Goal: Contribute content: Contribute content

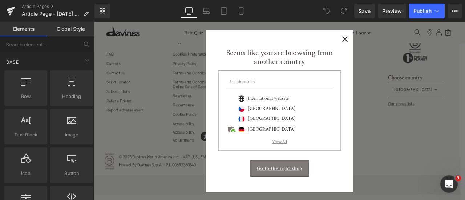
scroll to position [125, 0]
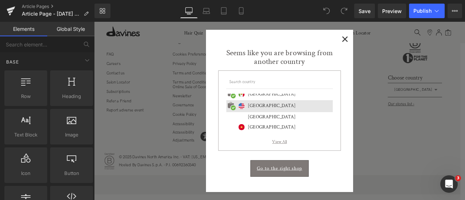
click at [388, 44] on span "×" at bounding box center [392, 41] width 8 height 9
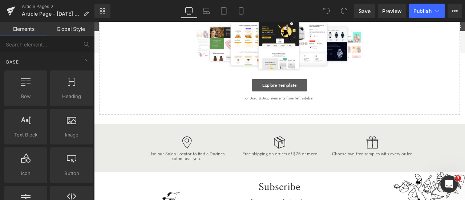
scroll to position [0, 0]
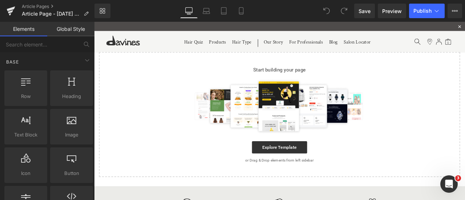
click at [451, 78] on p "Start building your page" at bounding box center [314, 79] width 405 height 9
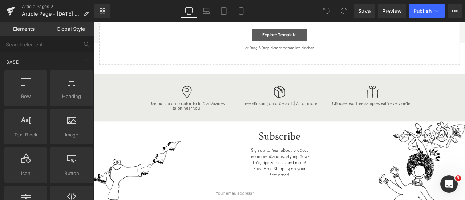
scroll to position [96, 0]
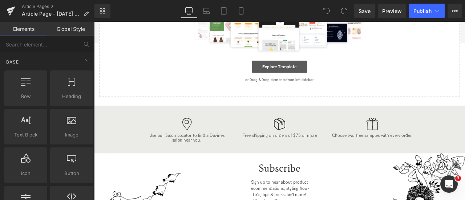
click at [308, 76] on link "Explore Template" at bounding box center [313, 75] width 65 height 15
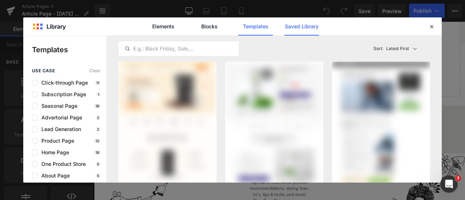
click at [294, 19] on link "Saved Library" at bounding box center [301, 26] width 35 height 18
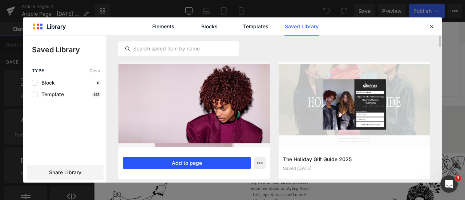
click at [171, 161] on button "Add to page" at bounding box center [187, 163] width 128 height 12
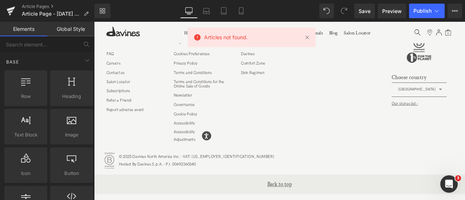
scroll to position [2604, 0]
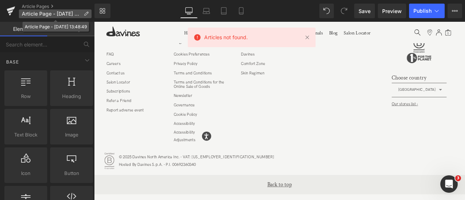
click at [86, 12] on icon at bounding box center [86, 13] width 5 height 5
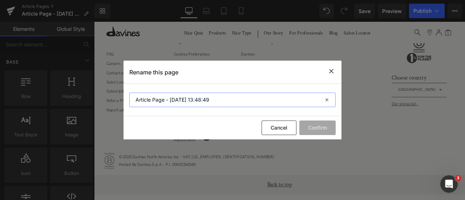
click at [190, 104] on input "Article Page - [DATE] 13:48:49" at bounding box center [232, 100] width 206 height 15
paste input "utumn Hair Colors and Treatments"
click at [177, 100] on input "Autumn Hair Colors and Treatments" at bounding box center [232, 100] width 206 height 15
type input "Autumn Hair Colours and Treatments"
click at [316, 124] on button "Confirm" at bounding box center [317, 128] width 36 height 15
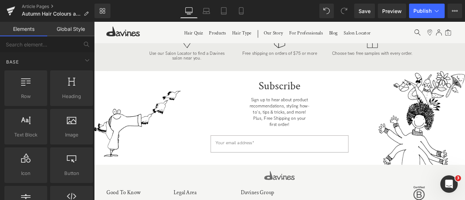
scroll to position [2423, 0]
drag, startPoint x: 325, startPoint y: 130, endPoint x: 241, endPoint y: 115, distance: 85.0
click at [241, 115] on div "Subscribe Sign up to hear about product recommendations, styling how-to's, tips…" at bounding box center [314, 136] width 218 height 97
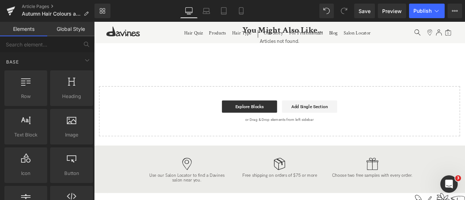
scroll to position [2204, 0]
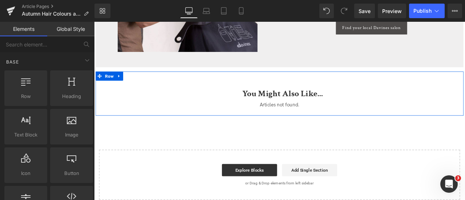
click at [309, 120] on span "Article List" at bounding box center [314, 121] width 24 height 9
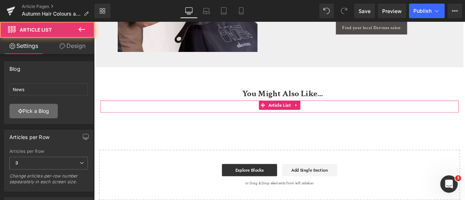
click at [31, 113] on link "Pick a Blog" at bounding box center [33, 111] width 48 height 15
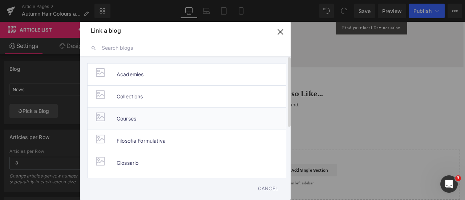
scroll to position [31, 0]
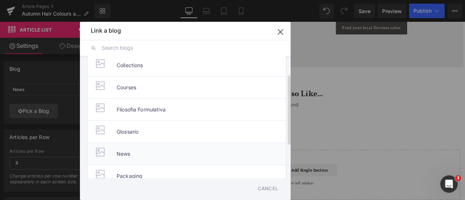
click at [139, 154] on li "News" at bounding box center [186, 154] width 199 height 22
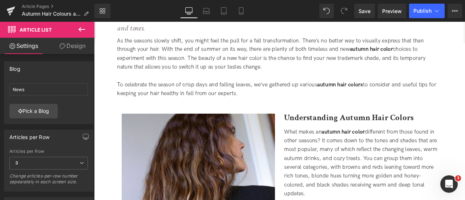
scroll to position [0, 0]
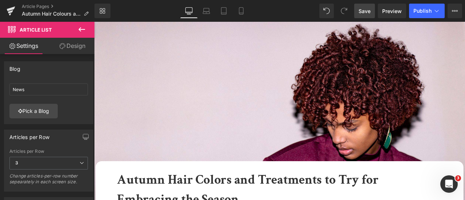
click at [362, 11] on span "Save" at bounding box center [365, 11] width 12 height 8
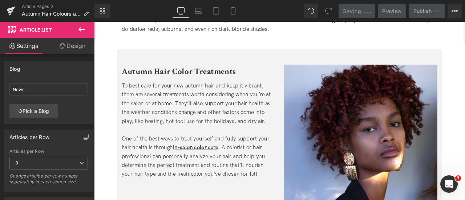
scroll to position [771, 0]
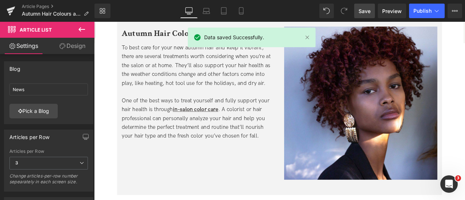
click at [258, 121] on div "One of the best ways to treat yourself and fully support your hair health is th…" at bounding box center [218, 136] width 182 height 52
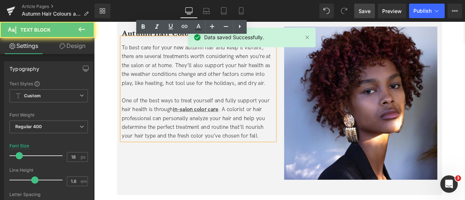
click at [229, 118] on div "One of the best ways to treat yourself and fully support your hair health is th…" at bounding box center [218, 136] width 182 height 52
click at [229, 126] on strong "in-salon color care" at bounding box center [214, 126] width 54 height 8
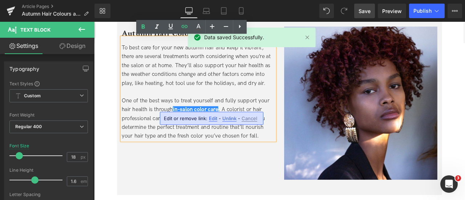
click at [215, 118] on span "Edit" at bounding box center [213, 119] width 8 height 6
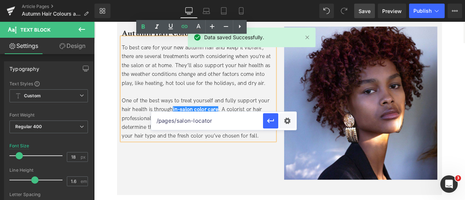
click at [238, 175] on div "Image Autumn Hair Color Treatments Heading To best care for your new autumn hai…" at bounding box center [313, 118] width 385 height 218
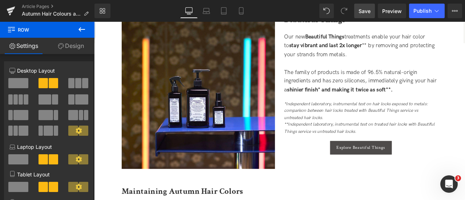
scroll to position [1009, 0]
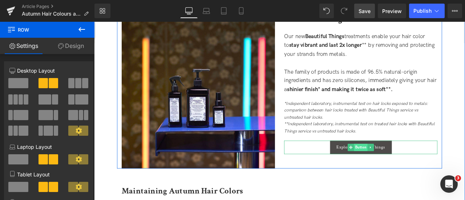
click at [405, 166] on span "Button" at bounding box center [410, 170] width 16 height 9
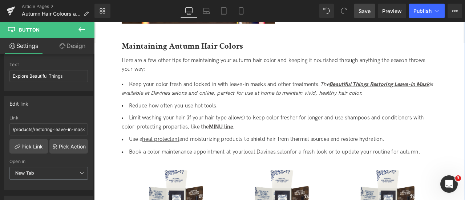
scroll to position [1181, 0]
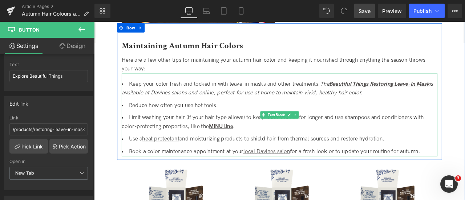
click at [347, 100] on li "Keep your color fresh and locked in with leave-in masks and other treatments. T…" at bounding box center [314, 100] width 374 height 21
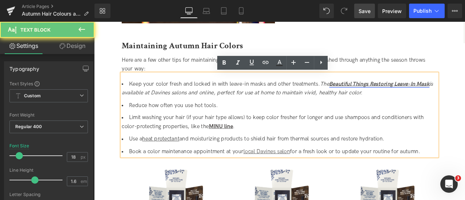
click at [395, 97] on link "Beautiful Things Restoring Leave-In Mask" at bounding box center [432, 96] width 119 height 8
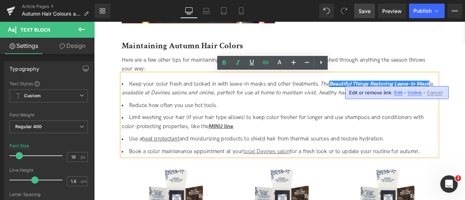
click at [400, 91] on span "Edit" at bounding box center [398, 93] width 8 height 6
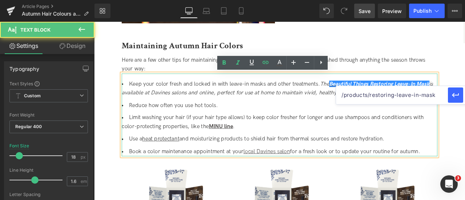
click at [315, 106] on icon "The Beautiful Things Restoring Leave-In Mask is available at Davines salons and…" at bounding box center [311, 101] width 369 height 18
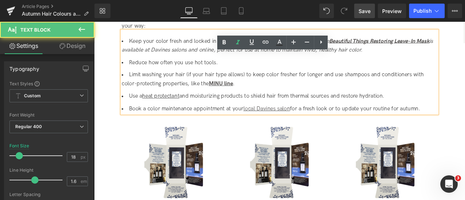
scroll to position [1233, 0]
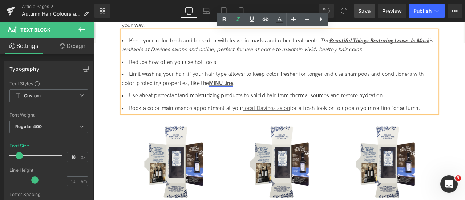
click at [248, 97] on link "MINU line" at bounding box center [244, 95] width 29 height 8
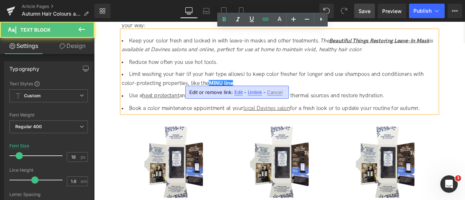
click at [240, 88] on div "Edit or remove link: Edit - Unlink - Cancel" at bounding box center [237, 92] width 104 height 13
click at [239, 90] on span "Edit" at bounding box center [238, 92] width 8 height 6
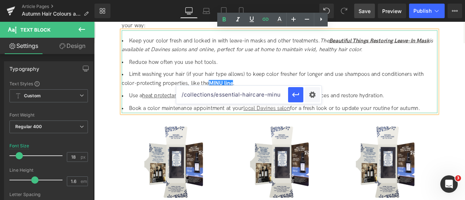
click at [177, 89] on li "Limit washing your hair (if your hair type allows) to keep color fresher for lo…" at bounding box center [314, 89] width 374 height 21
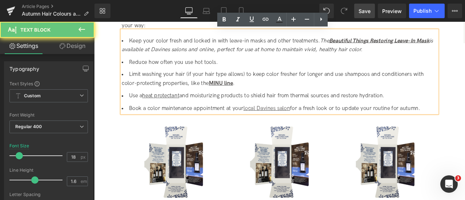
click at [179, 109] on u "heat protectant" at bounding box center [173, 110] width 44 height 8
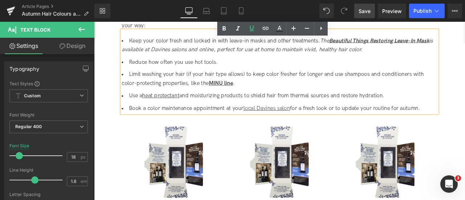
scroll to position [1282, 0]
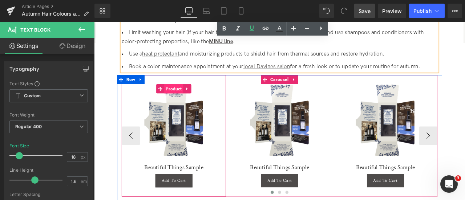
click at [189, 99] on span "Product" at bounding box center [188, 101] width 23 height 11
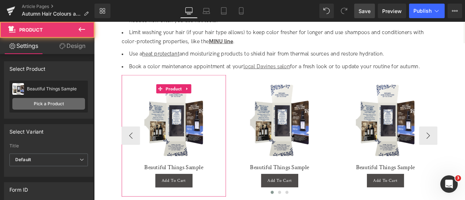
click at [78, 103] on link "Pick a Product" at bounding box center [48, 104] width 73 height 12
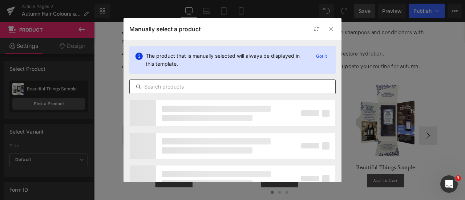
click at [175, 86] on input "text" at bounding box center [233, 86] width 206 height 9
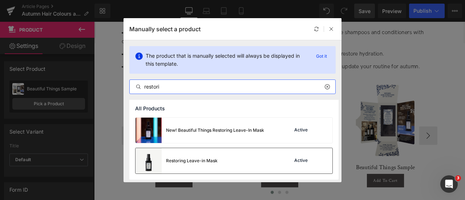
type input "restori"
click at [198, 166] on div "Restoring Leave-in Mask" at bounding box center [177, 160] width 82 height 25
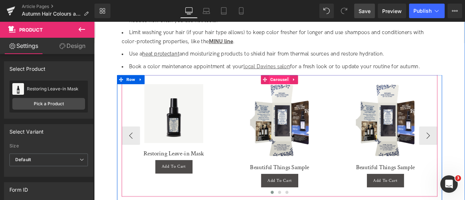
click at [312, 93] on span "Carousel" at bounding box center [313, 90] width 25 height 11
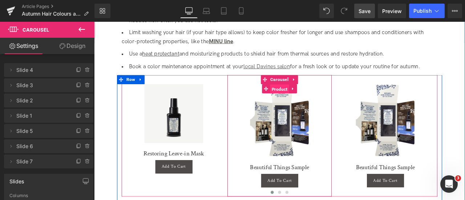
click at [318, 99] on span "Product" at bounding box center [314, 101] width 23 height 11
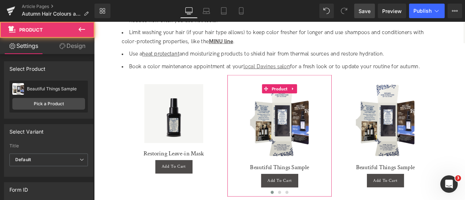
click at [39, 97] on div "Beautiful Things Sample Beautiful Things Sample Pick a Product" at bounding box center [48, 97] width 78 height 32
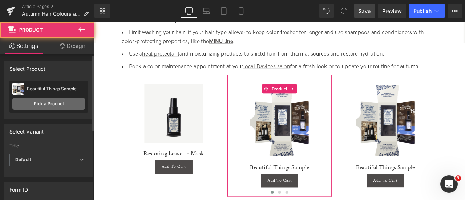
click at [52, 102] on link "Pick a Product" at bounding box center [48, 104] width 73 height 12
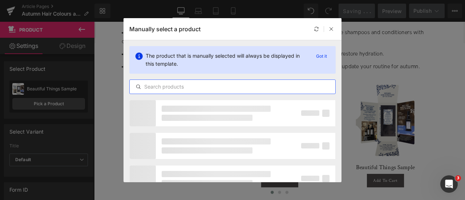
click at [221, 82] on input "text" at bounding box center [233, 86] width 206 height 9
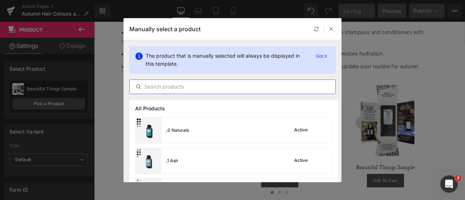
click at [222, 89] on input "text" at bounding box center [233, 86] width 206 height 9
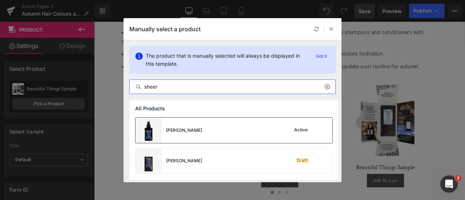
type input "sheer"
click at [210, 132] on div "Sheer Glaze Active" at bounding box center [234, 130] width 197 height 25
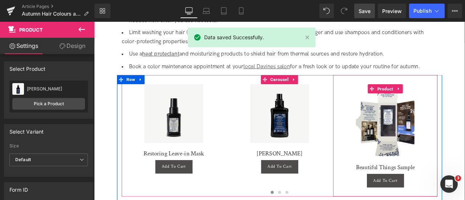
click at [441, 94] on div "Sale Off (P) Image Beautiful Things Sample (P) Title Add To Cart (P) Cart Butto…" at bounding box center [439, 157] width 124 height 144
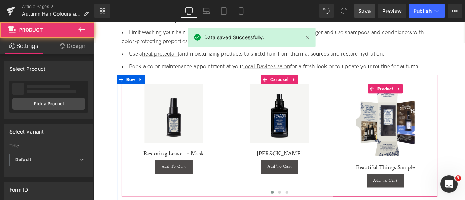
click at [441, 99] on div "Sale Off (P) Image Beautiful Things Sample (P) Title Add To Cart (P) Cart Butto…" at bounding box center [439, 157] width 124 height 144
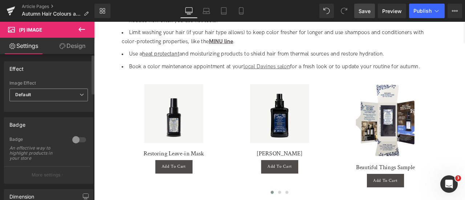
click at [57, 93] on span "Default" at bounding box center [48, 95] width 78 height 13
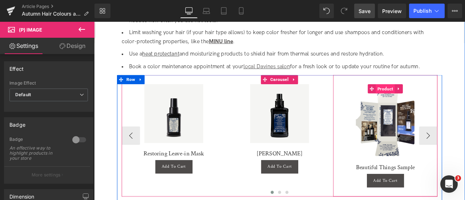
click at [441, 101] on span "Product" at bounding box center [439, 101] width 23 height 11
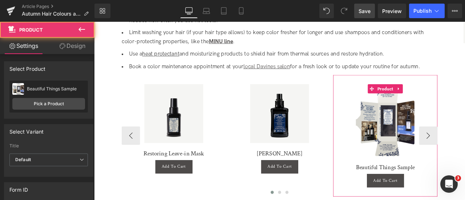
click at [82, 101] on div "Beautiful Things Sample Beautiful Things Sample Pick a Product" at bounding box center [48, 97] width 78 height 32
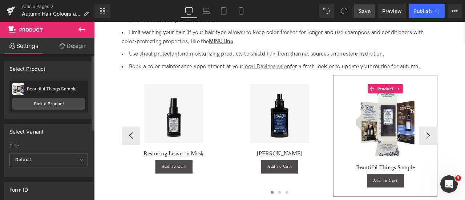
click at [82, 101] on div "Beautiful Things Sample Beautiful Things Sample Pick a Product" at bounding box center [48, 97] width 78 height 32
click at [44, 105] on link "Pick a Product" at bounding box center [48, 104] width 73 height 12
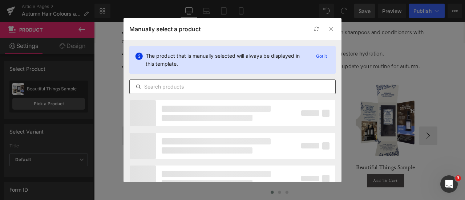
click at [217, 85] on input "text" at bounding box center [233, 86] width 206 height 9
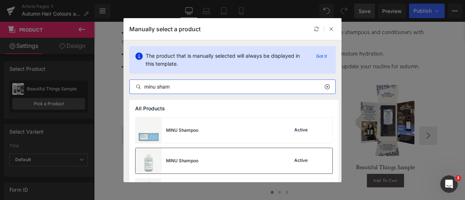
type input "minu sham"
click at [223, 157] on div "MINU Shampoo Active" at bounding box center [234, 160] width 197 height 25
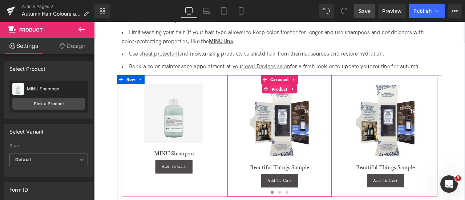
click at [308, 104] on span "Product" at bounding box center [314, 101] width 23 height 11
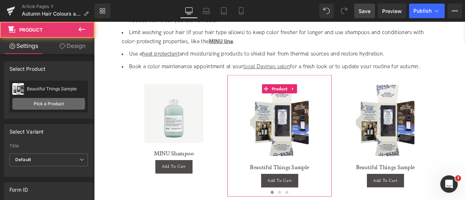
click at [43, 102] on link "Pick a Product" at bounding box center [48, 104] width 73 height 12
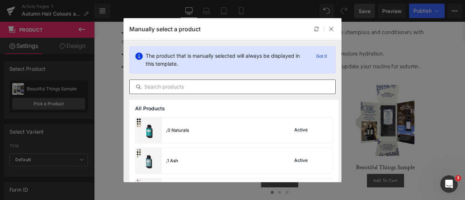
click at [149, 89] on input "text" at bounding box center [233, 86] width 206 height 9
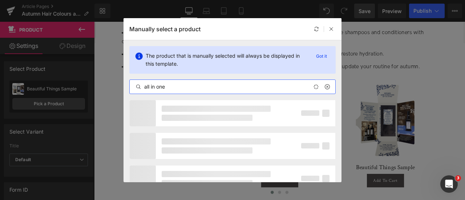
type input "all in one"
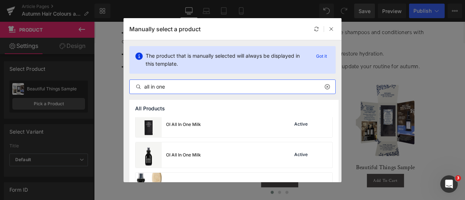
scroll to position [69, 0]
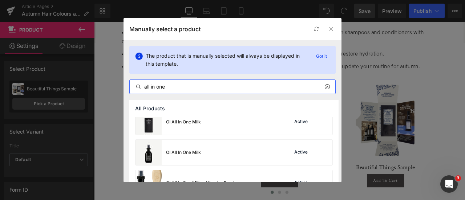
click at [196, 154] on div "OI All In One Milk" at bounding box center [183, 152] width 35 height 7
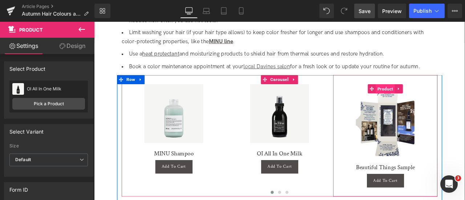
click at [441, 98] on span "Product" at bounding box center [439, 101] width 23 height 11
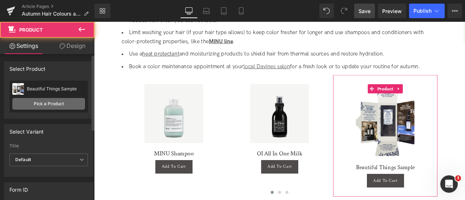
click at [65, 103] on link "Pick a Product" at bounding box center [48, 104] width 73 height 12
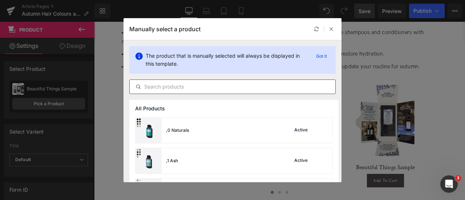
click at [195, 93] on div at bounding box center [232, 87] width 206 height 15
click at [183, 88] on input "text" at bounding box center [233, 86] width 206 height 9
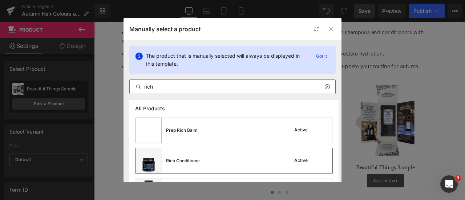
type input "rich"
click at [218, 162] on div "Rich Conditioner Active" at bounding box center [234, 160] width 197 height 25
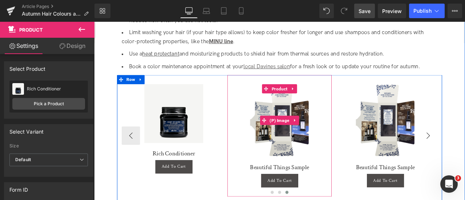
click at [349, 150] on img at bounding box center [314, 139] width 70 height 86
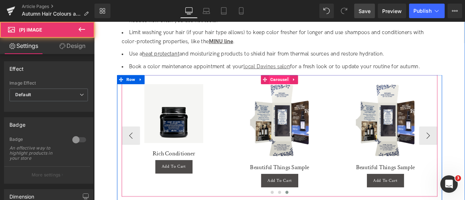
click at [308, 94] on span "Carousel" at bounding box center [313, 90] width 25 height 11
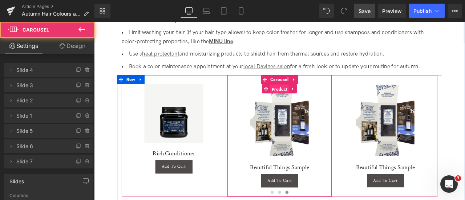
click at [312, 101] on span "Product" at bounding box center [314, 101] width 23 height 11
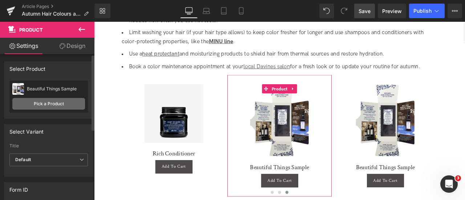
click at [36, 101] on link "Pick a Product" at bounding box center [48, 104] width 73 height 12
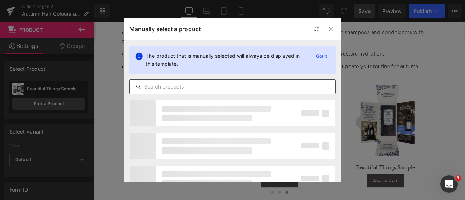
click at [232, 89] on input "text" at bounding box center [233, 86] width 206 height 9
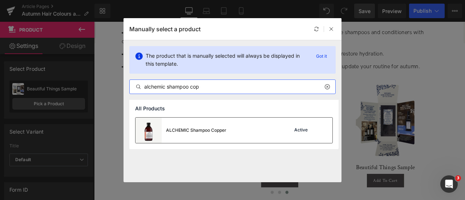
type input "alchemic shampoo cop"
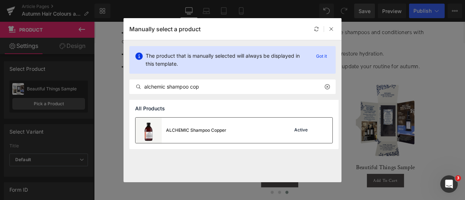
click at [242, 126] on div "ALCHEMIC Shampoo Copper Active" at bounding box center [234, 130] width 197 height 25
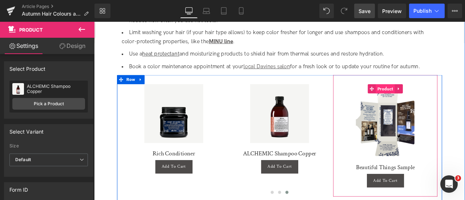
click at [438, 102] on span "Product" at bounding box center [439, 101] width 23 height 11
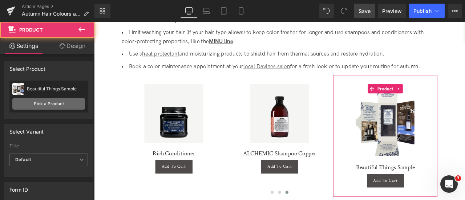
click at [33, 101] on link "Pick a Product" at bounding box center [48, 104] width 73 height 12
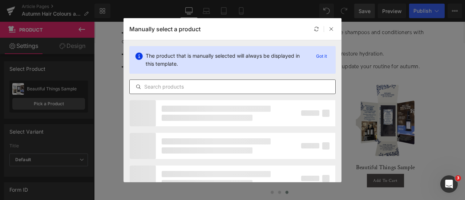
click at [190, 85] on input "text" at bounding box center [233, 86] width 206 height 9
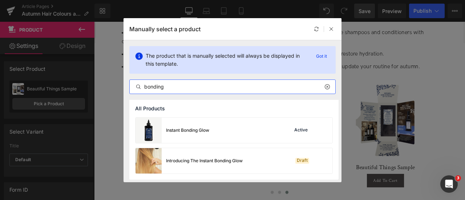
type input "bonding"
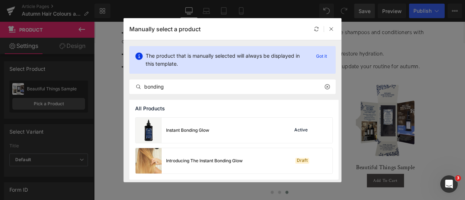
click at [195, 134] on div "Instant Bonding Glow" at bounding box center [173, 130] width 74 height 25
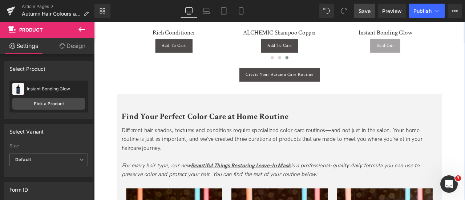
scroll to position [1426, 0]
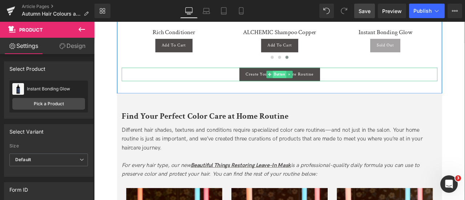
click at [310, 81] on span "Button" at bounding box center [314, 84] width 16 height 9
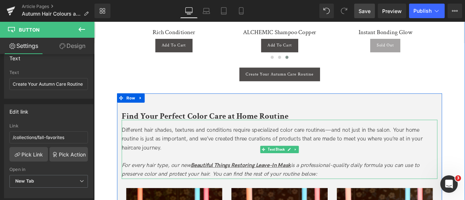
scroll to position [1488, 0]
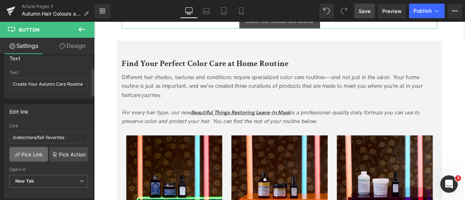
click at [24, 149] on link "Pick Link" at bounding box center [28, 154] width 39 height 15
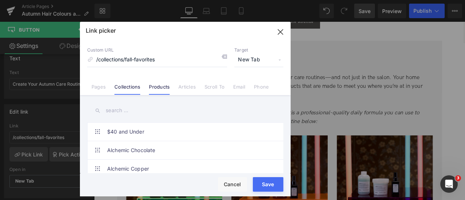
click at [155, 85] on link "Products" at bounding box center [159, 89] width 21 height 11
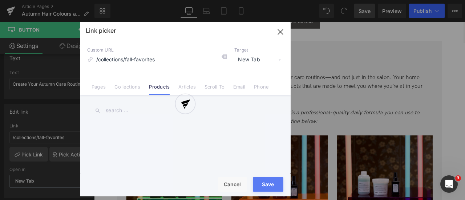
click at [126, 88] on div at bounding box center [185, 109] width 211 height 175
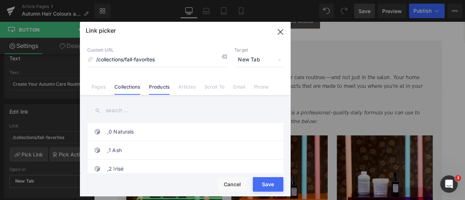
click at [123, 88] on link "Collections" at bounding box center [127, 89] width 26 height 11
click at [120, 110] on input "text" at bounding box center [185, 110] width 196 height 16
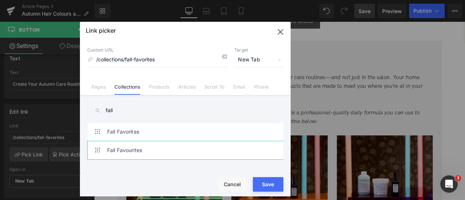
type input "fall"
click at [171, 149] on link "Fall Favourites" at bounding box center [187, 150] width 160 height 18
type input "/collections/fall-favourites"
click at [169, 61] on input "/collections/fall-favourites" at bounding box center [157, 60] width 140 height 14
click at [265, 182] on button "Save" at bounding box center [268, 184] width 31 height 15
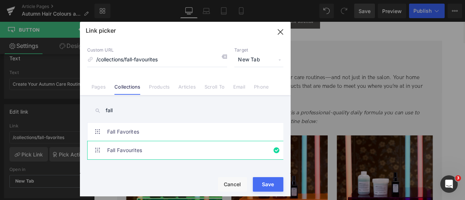
type input "/collections/fall-favourites"
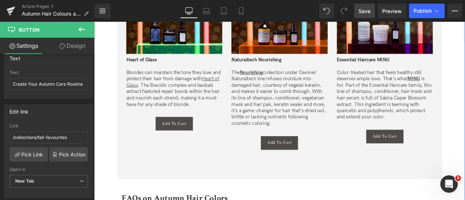
scroll to position [1572, 0]
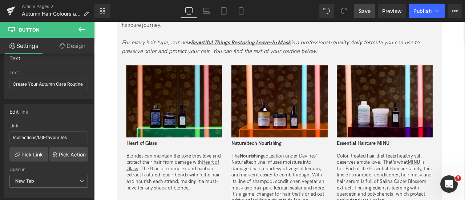
click at [195, 128] on img at bounding box center [189, 115] width 114 height 85
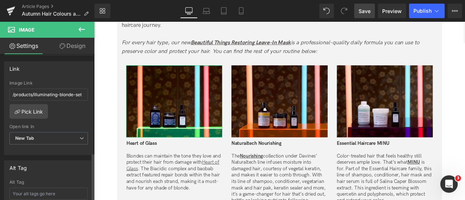
scroll to position [328, 0]
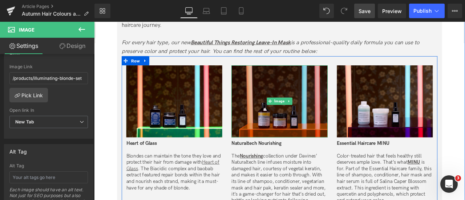
click at [293, 113] on img at bounding box center [314, 115] width 114 height 85
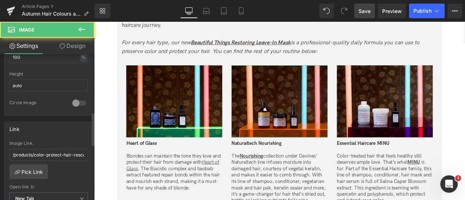
scroll to position [251, 0]
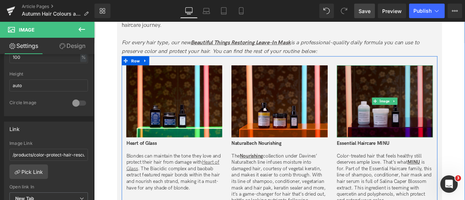
click at [398, 122] on img at bounding box center [439, 115] width 114 height 85
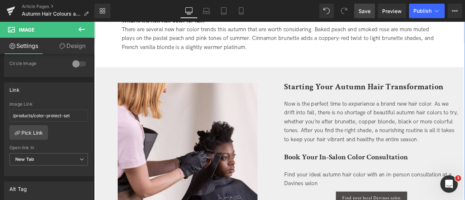
scroll to position [1997, 0]
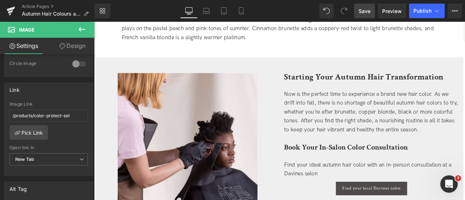
click at [368, 11] on span "Save" at bounding box center [365, 11] width 12 height 8
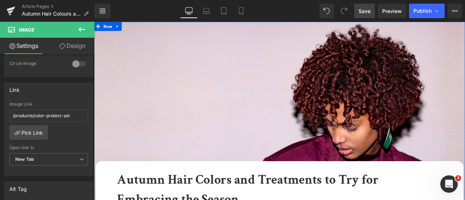
scroll to position [115, 0]
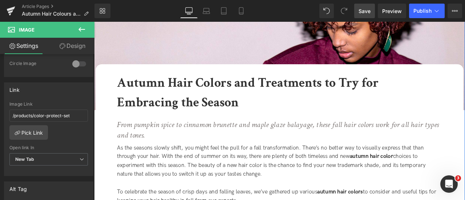
click at [94, 22] on div at bounding box center [94, 22] width 0 height 0
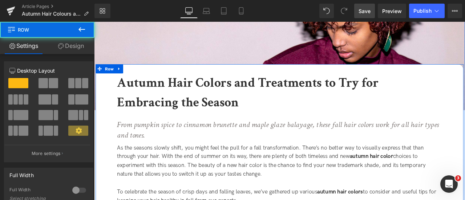
click at [240, 93] on b "Autumn Hair Colors and Treatments to Try for Embracing the Season" at bounding box center [276, 106] width 310 height 43
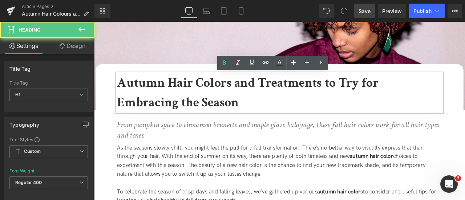
click at [243, 95] on b "Autumn Hair Colors and Treatments to Try for Embracing the Season" at bounding box center [276, 106] width 310 height 43
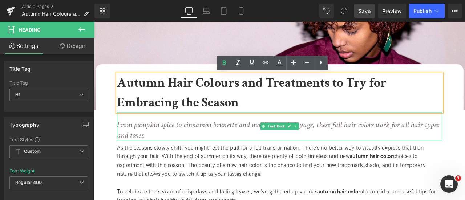
click at [417, 153] on p "From pumpkin spice to cinnamon brunette and maple glaze balayage, these fall ha…" at bounding box center [313, 150] width 385 height 25
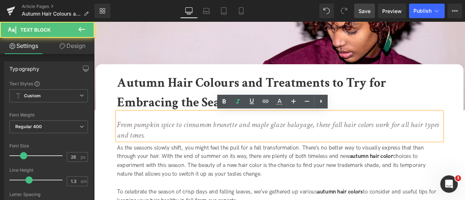
click at [417, 147] on icon "From pumpkin spice to cinnamon brunette and maple glaze balayage, these fall ha…" at bounding box center [311, 150] width 381 height 25
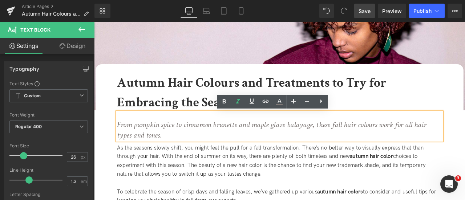
click at [313, 179] on div "As the seasons slowly shift, you might feel the pull for a fall transformation.…" at bounding box center [313, 187] width 385 height 42
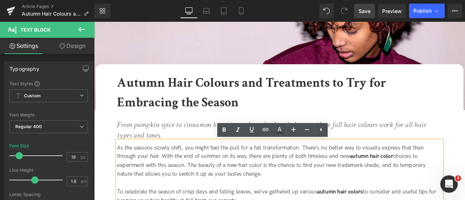
click at [286, 192] on div "As the seasons slowly shift, you might feel the pull for a fall transformation.…" at bounding box center [313, 187] width 385 height 42
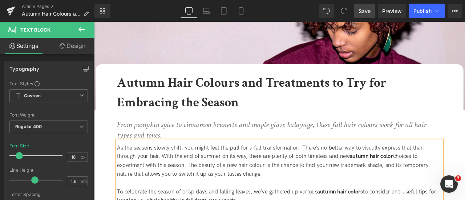
click at [451, 186] on div "As the seasons slowly shift, you might feel the pull for a fall transformation.…" at bounding box center [313, 187] width 385 height 42
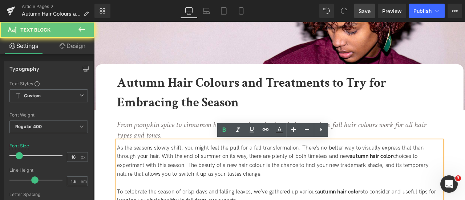
click at [447, 180] on strong "autumn hair color" at bounding box center [422, 182] width 51 height 8
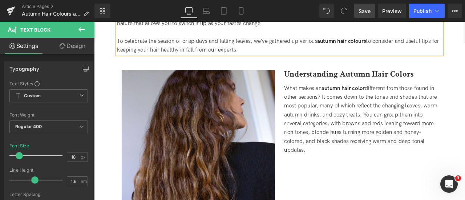
scroll to position [294, 0]
click at [464, 84] on b "Understanding Autumn Hair Colors" at bounding box center [395, 83] width 153 height 13
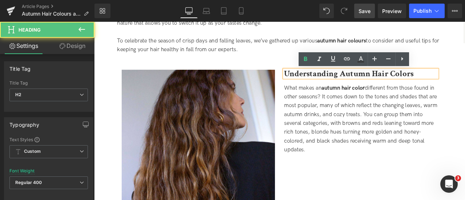
click at [463, 85] on b "Understanding Autumn Hair Colors" at bounding box center [395, 83] width 153 height 13
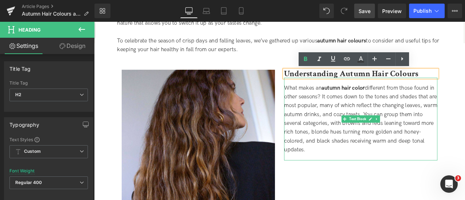
click at [446, 93] on div "What makes an autumn hair color different from those found in other seasons? It…" at bounding box center [410, 137] width 182 height 98
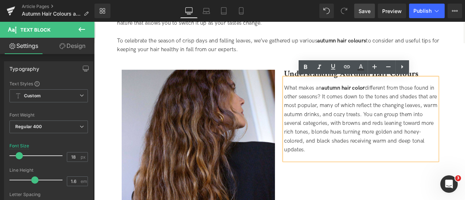
click at [408, 103] on strong "autumn hair color" at bounding box center [389, 101] width 51 height 8
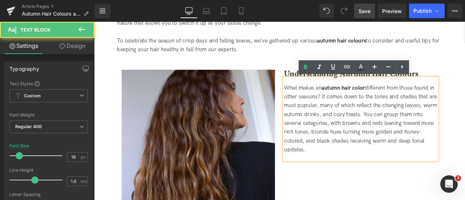
click at [412, 101] on strong "autumn hair color" at bounding box center [389, 101] width 51 height 8
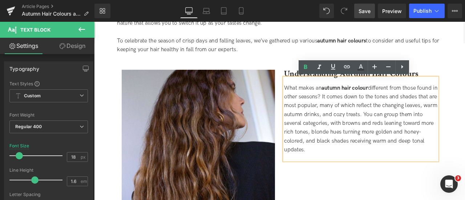
click at [335, 158] on div "What makes an autumn hair colour different from those found in other seasons? I…" at bounding box center [410, 138] width 182 height 84
click at [329, 162] on span "What makes an autumn hair colour different from those found in other seasons? I…" at bounding box center [410, 137] width 182 height 81
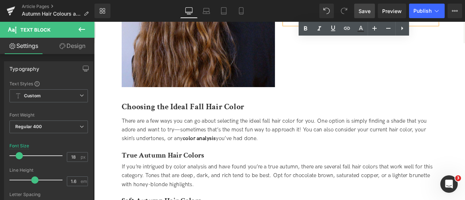
scroll to position [456, 0]
click at [262, 124] on b "Choosing the Ideal Fall Hair Color" at bounding box center [199, 122] width 145 height 13
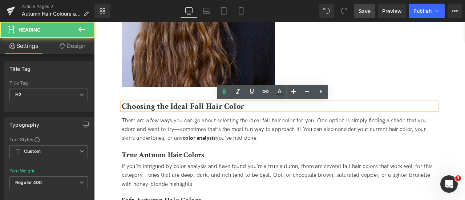
click at [264, 124] on b "Choosing the Ideal Fall Hair Color" at bounding box center [199, 122] width 145 height 13
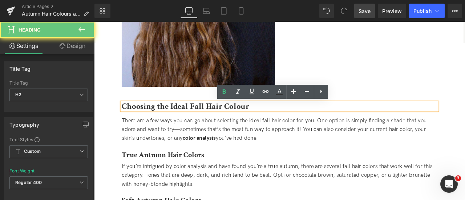
click at [320, 143] on div "There are a few ways you can go about selecting the ideal fall hair color for y…" at bounding box center [314, 149] width 374 height 31
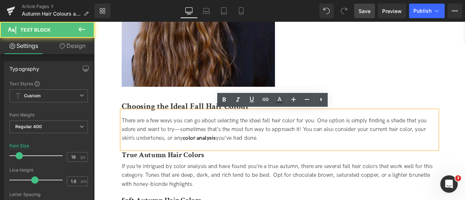
click at [329, 140] on span "There are a few ways you can go about selecting the ideal fall hair color for y…" at bounding box center [307, 149] width 361 height 29
click at [465, 149] on span "There are a few ways you can go about selecting the ideal fall hair colour for …" at bounding box center [309, 149] width 365 height 29
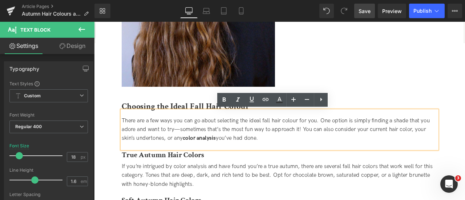
click at [465, 150] on span "There are a few ways you can go about selecting the ideal fall hair colour for …" at bounding box center [309, 149] width 365 height 29
click at [204, 161] on span "color analysis" at bounding box center [218, 160] width 39 height 8
click at [211, 161] on span "color analysis" at bounding box center [218, 160] width 39 height 8
click at [215, 182] on strong "True Autumn Hair Colors" at bounding box center [176, 179] width 98 height 11
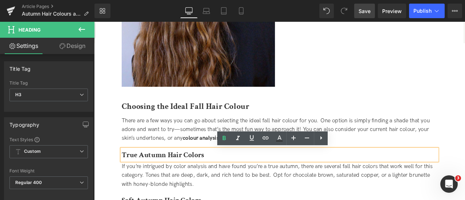
click at [215, 182] on strong "True Autumn Hair Colors" at bounding box center [176, 179] width 98 height 11
click at [197, 193] on div "If you’re intrigued by color analysis and have found you’re a true autumn, ther…" at bounding box center [314, 203] width 374 height 31
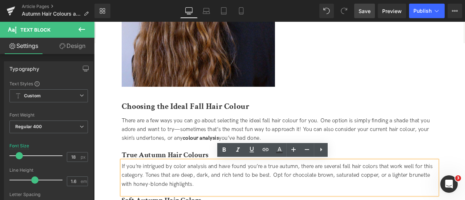
click at [200, 194] on div "If you’re intrigued by color analysis and have found you’re a true autumn, ther…" at bounding box center [314, 203] width 374 height 31
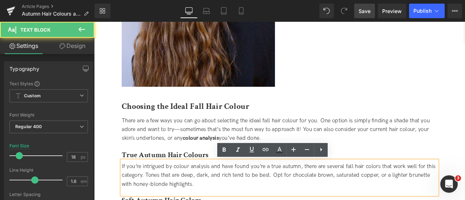
click at [425, 196] on div "If you’re intrigued by colour analysis and have found you’re a true autumn, the…" at bounding box center [314, 203] width 374 height 31
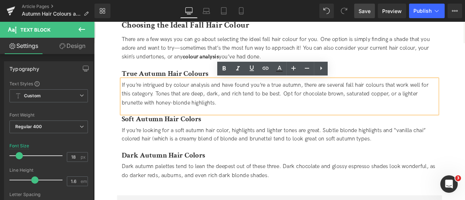
scroll to position [552, 0]
click at [201, 136] on strong "Soft Autumn Hair Colors" at bounding box center [174, 136] width 94 height 11
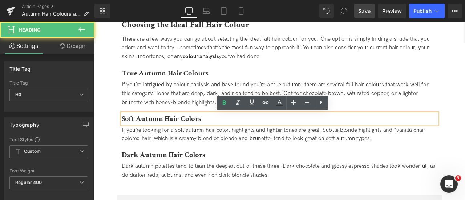
click at [212, 137] on strong "Soft Autumn Hair Colors" at bounding box center [174, 136] width 94 height 11
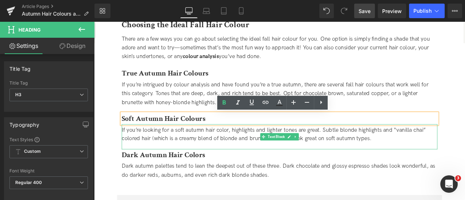
click at [249, 151] on div "If you’re looking for a soft autumn hair color, highlights and lighter tones ar…" at bounding box center [314, 155] width 374 height 21
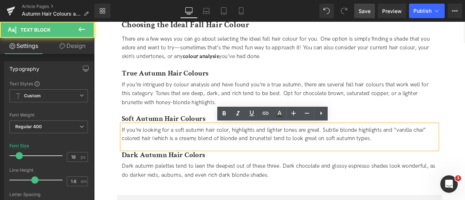
click at [249, 150] on div "If you’re looking for a soft autumn hair color, highlights and lighter tones ar…" at bounding box center [314, 155] width 374 height 21
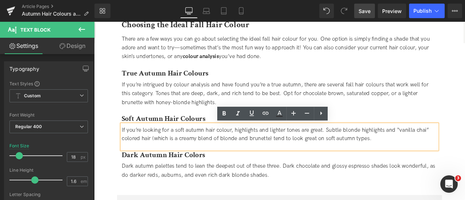
click at [135, 163] on div "If you’re looking for a soft autumn hair colour, highlights and lighter tones a…" at bounding box center [314, 155] width 374 height 21
click at [137, 161] on div "If you’re looking for a soft autumn hair colour, highlights and lighter tones a…" at bounding box center [314, 155] width 374 height 21
click at [221, 186] on div "Dark Autumn Hair Colors Heading" at bounding box center [314, 179] width 374 height 13
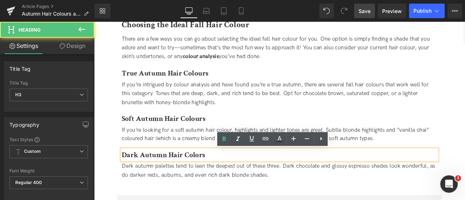
click at [217, 182] on strong "Dark Autumn Hair Colors" at bounding box center [176, 179] width 99 height 11
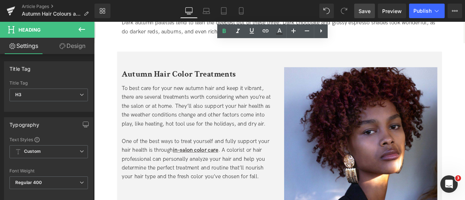
scroll to position [724, 0]
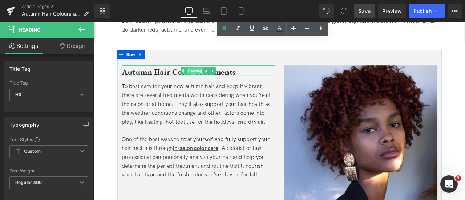
click at [206, 81] on span "Heading" at bounding box center [213, 80] width 19 height 9
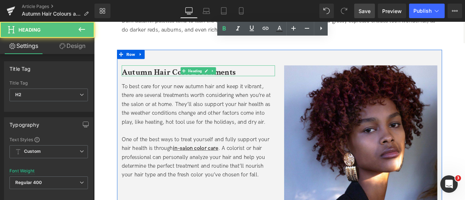
click at [186, 80] on b "Autumn Hair Color Treatments" at bounding box center [194, 82] width 135 height 13
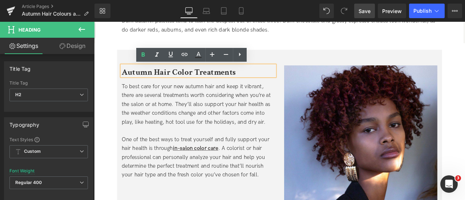
click at [205, 83] on b "Autumn Hair Color Treatments" at bounding box center [194, 82] width 135 height 13
click at [226, 183] on div "One of the best ways to treat yourself and fully support your hair health is th…" at bounding box center [218, 183] width 182 height 52
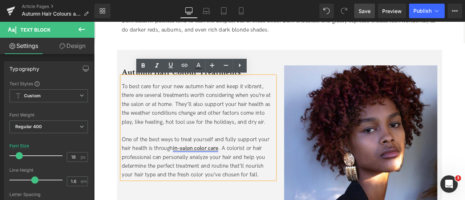
click at [225, 174] on strong "in-salon color care" at bounding box center [214, 172] width 54 height 8
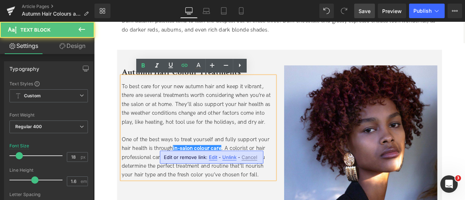
click at [266, 170] on div "One of the best ways to treat yourself and fully support your hair health is th…" at bounding box center [218, 183] width 182 height 52
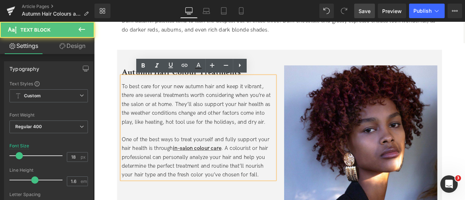
click at [217, 200] on div "One of the best ways to treat yourself and fully support your hair health is th…" at bounding box center [218, 183] width 182 height 52
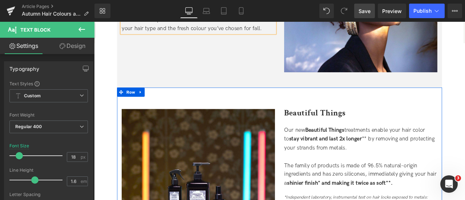
scroll to position [978, 0]
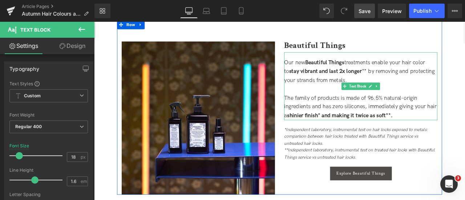
click at [465, 69] on div "Our new Beautiful Things treatments enable your hair color to stay vibrant and …" at bounding box center [410, 80] width 182 height 31
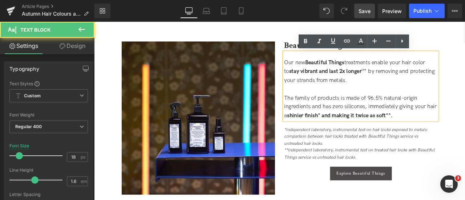
click at [465, 72] on div "Our new Beautiful Things treatments enable your hair color to stay vibrant and …" at bounding box center [410, 80] width 182 height 31
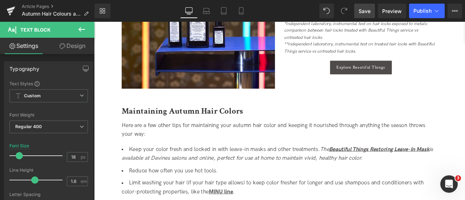
scroll to position [1104, 0]
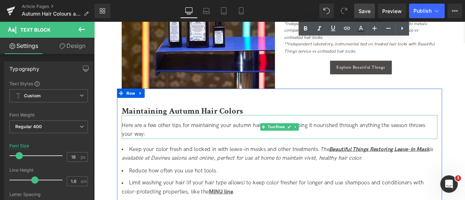
click at [254, 133] on div at bounding box center [314, 133] width 374 height 2
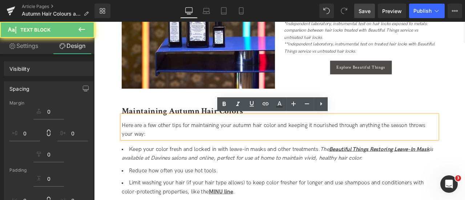
click at [259, 128] on span "Maintaining Autumn Hair Colors" at bounding box center [199, 127] width 144 height 13
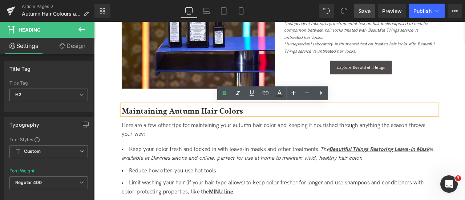
click at [259, 129] on span "Maintaining Autumn Hair Colors" at bounding box center [199, 127] width 144 height 13
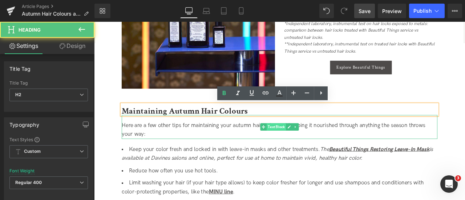
click at [304, 143] on span "Text Block" at bounding box center [310, 146] width 23 height 9
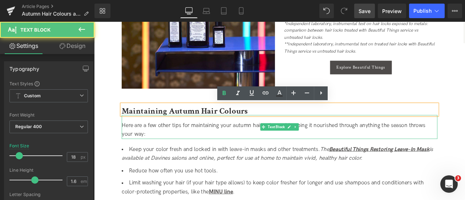
click at [278, 144] on span "Here are a few other tips for maintaining your autumn hair color and keeping it…" at bounding box center [307, 150] width 360 height 18
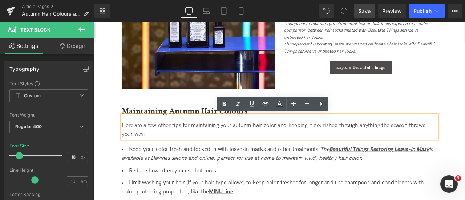
click at [305, 145] on span "Here are a few other tips for maintaining your autumn hair color and keeping it…" at bounding box center [307, 150] width 360 height 18
click at [188, 178] on li "Keep your color fresh and locked in with leave-in masks and other treatments. T…" at bounding box center [314, 178] width 374 height 21
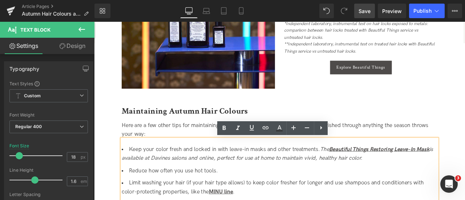
click at [177, 171] on li "Keep your color fresh and locked in with leave-in masks and other treatments. T…" at bounding box center [314, 178] width 374 height 21
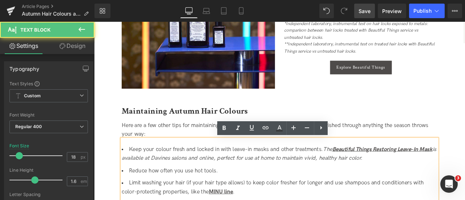
click at [413, 184] on icon "The Beautiful Things Restoring Leave-In Mask is available at Davines salons and…" at bounding box center [313, 178] width 373 height 18
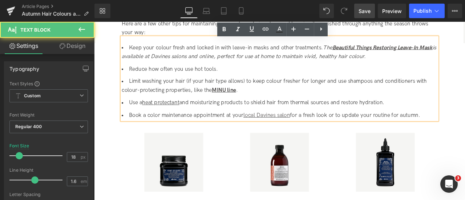
scroll to position [1225, 0]
click at [166, 132] on li "Book a color maintenance appointment at your local Davines salon for a fresh lo…" at bounding box center [314, 133] width 374 height 11
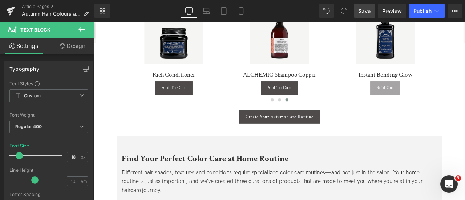
scroll to position [1381, 0]
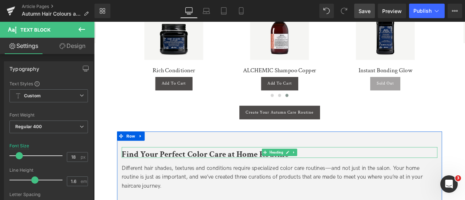
click at [222, 179] on span "Find Your Perfect Color Care at Home Routine" at bounding box center [226, 178] width 198 height 13
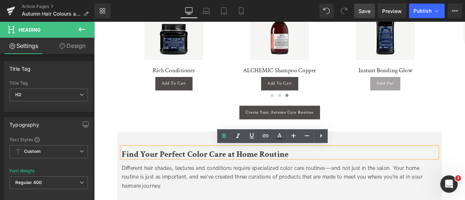
click at [222, 179] on span "Find Your Perfect Color Care at Home Routine" at bounding box center [226, 178] width 198 height 13
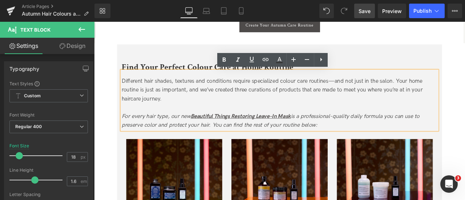
scroll to position [1485, 0]
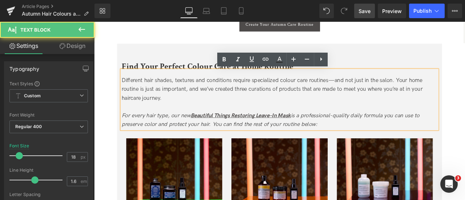
click at [169, 142] on icon "For every hair type, our new Beautiful Things Restoring Leave-In Mask is a prof…" at bounding box center [303, 138] width 353 height 18
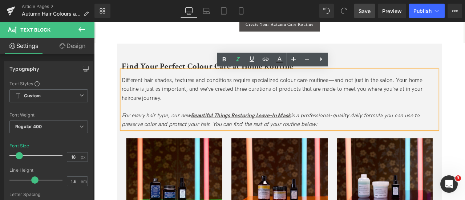
click at [164, 144] on icon "For every hair type, our new Beautiful Things Restoring Leave-In Mask is a prof…" at bounding box center [303, 138] width 353 height 18
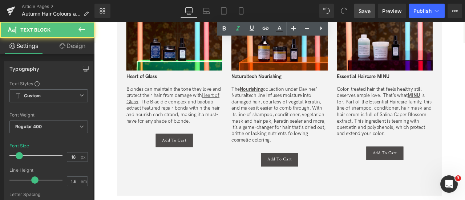
scroll to position [1651, 0]
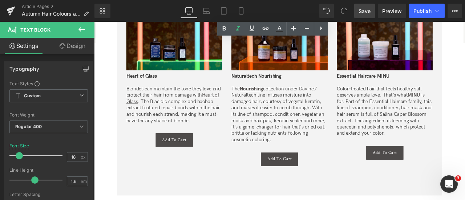
drag, startPoint x: 296, startPoint y: 155, endPoint x: 294, endPoint y: 159, distance: 3.9
click at [296, 156] on p "The Nourishing collection under Davines’ Naturaltech line infuses moisture into…" at bounding box center [314, 132] width 114 height 68
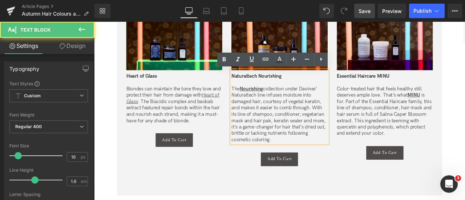
click at [292, 163] on p "The Nourishing collection under Davines’ Naturaltech line infuses moisture into…" at bounding box center [314, 132] width 114 height 68
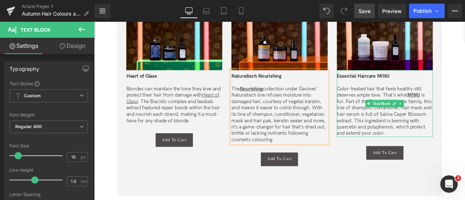
click at [391, 99] on p "Color-treated hair that feels healthy still deserves ample love. That’s what MI…" at bounding box center [439, 128] width 114 height 60
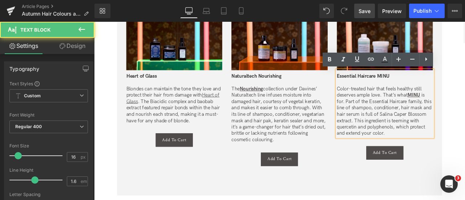
click at [393, 103] on p "Color-treated hair that feels healthy still deserves ample love. That’s what MI…" at bounding box center [439, 128] width 114 height 60
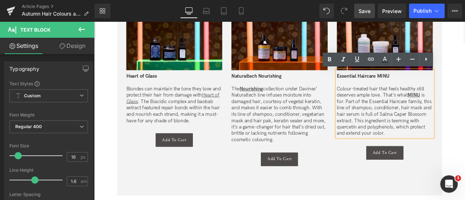
click at [453, 149] on p "Colour-treated hair that feels healthy still deserves ample love. That’s what M…" at bounding box center [439, 128] width 114 height 60
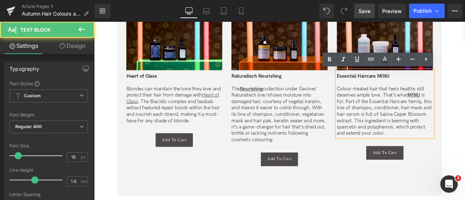
click at [454, 157] on p "Colour-treated hair that feels healthy still deserves ample love. That’s what M…" at bounding box center [439, 128] width 114 height 60
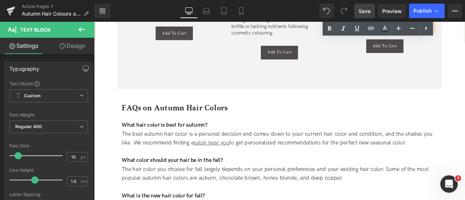
scroll to position [1790, 0]
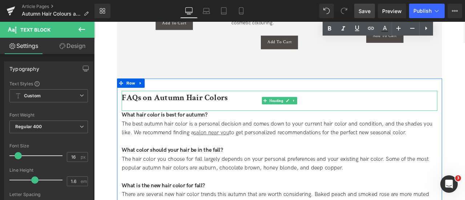
click at [208, 106] on span "FAQs on Autumn Hair Colors" at bounding box center [190, 111] width 126 height 13
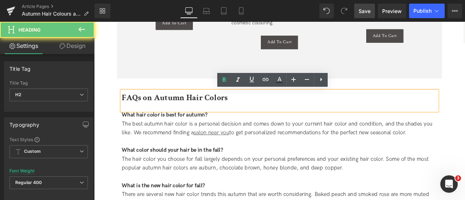
click at [242, 114] on span "FAQs on Autumn Hair Colors" at bounding box center [190, 111] width 126 height 13
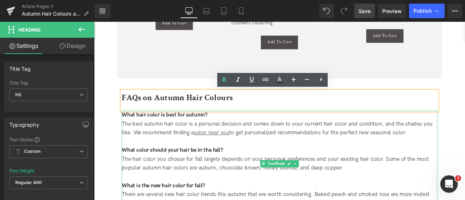
click at [165, 132] on span "What hair color is best for autumn?" at bounding box center [178, 132] width 102 height 8
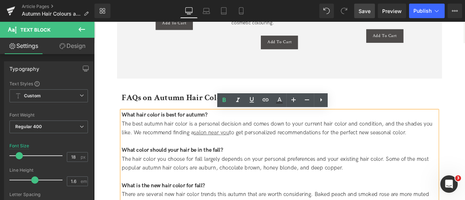
click at [167, 132] on span "What hair color is best for autumn?" at bounding box center [178, 132] width 102 height 8
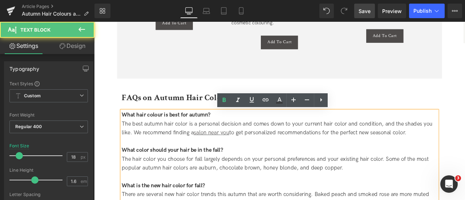
click at [200, 144] on div "The best autumn hair color is a personal decision and comes down to your curren…" at bounding box center [314, 148] width 374 height 21
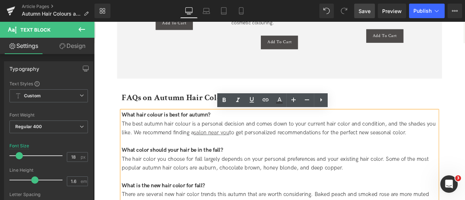
click at [393, 144] on div "The best autumn hair colour is a personal decision and comes down to your curre…" at bounding box center [314, 148] width 374 height 21
click at [460, 151] on div "The best autumn hair colour is a personal decision and comes down to your curre…" at bounding box center [314, 148] width 374 height 21
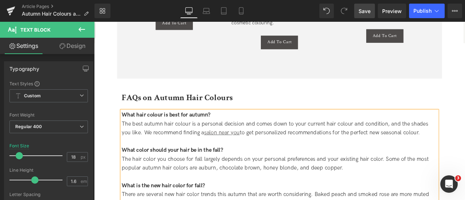
click at [431, 175] on div "What color should your hair be in the fall?" at bounding box center [314, 174] width 374 height 11
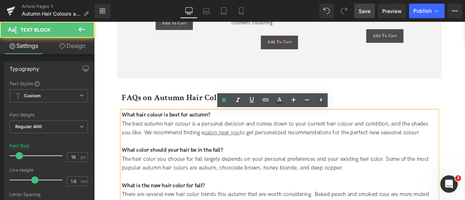
click at [432, 180] on div "The hair color you choose for fall largely depends on your personal preferences…" at bounding box center [314, 189] width 374 height 21
click at [157, 175] on span "What color should your hair be in the fall?" at bounding box center [187, 174] width 120 height 8
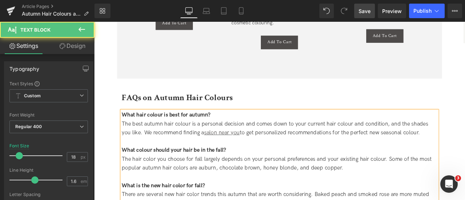
click at [162, 186] on div "The hair color you choose for fall largely depends on your personal preferences…" at bounding box center [314, 189] width 374 height 21
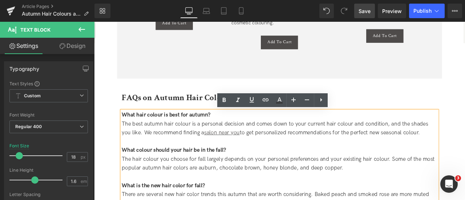
click at [197, 195] on div "The hair colour you choose for fall largely depends on your personal preference…" at bounding box center [314, 189] width 374 height 21
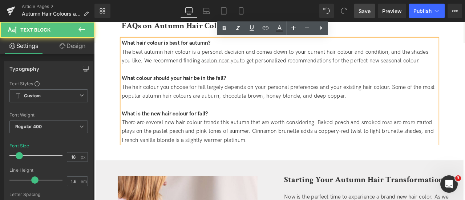
scroll to position [2001, 0]
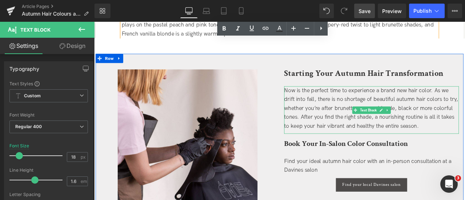
click at [465, 105] on div "Now is the perfect time to experience a brand new hair color. As we drift into …" at bounding box center [422, 124] width 207 height 52
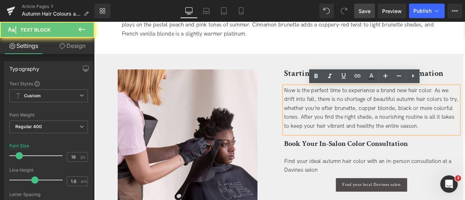
click at [465, 104] on div "Now is the perfect time to experience a brand new hair color. As we drift into …" at bounding box center [422, 124] width 207 height 52
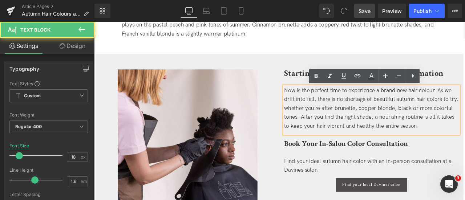
click at [465, 116] on div "Now is the perfect time to experience a brand new hair colour. As we drift into…" at bounding box center [422, 124] width 207 height 52
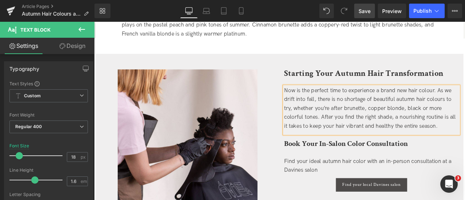
click at [330, 137] on div "Now is the perfect time to experience a brand new hair colour. As we drift into…" at bounding box center [422, 124] width 207 height 52
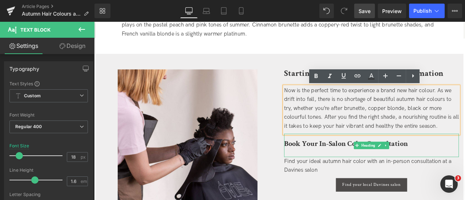
click at [385, 167] on b "Book Your In-Salon Color Consultation" at bounding box center [392, 166] width 147 height 11
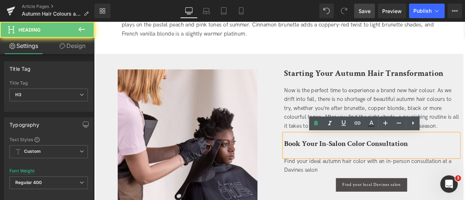
click at [409, 167] on b "Book Your In-Salon Color Consultation" at bounding box center [392, 166] width 147 height 11
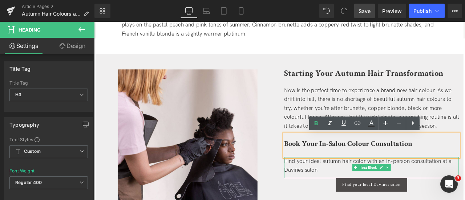
click at [403, 188] on div "Find your ideal autumn hair color with an in-person consultation at a Davines s…" at bounding box center [422, 192] width 207 height 21
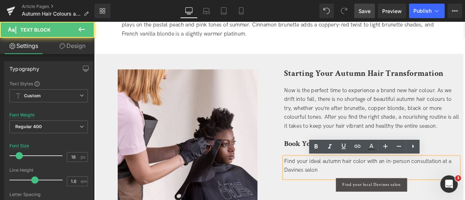
click at [413, 187] on div "Find your ideal autumn hair color with an in-person consultation at a Davines s…" at bounding box center [422, 192] width 207 height 21
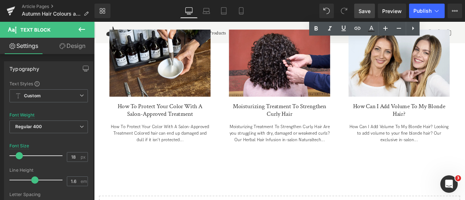
scroll to position [2304, 0]
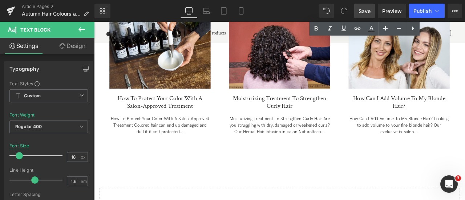
click at [357, 13] on link "Save" at bounding box center [364, 11] width 21 height 15
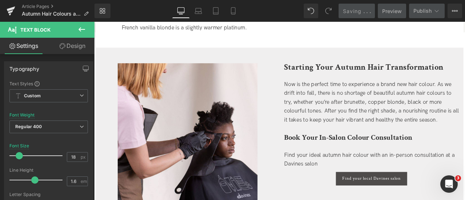
scroll to position [2008, 0]
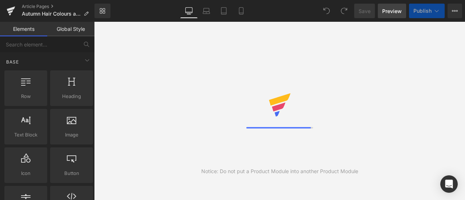
click at [391, 8] on span "Preview" at bounding box center [392, 11] width 20 height 8
